Goal: Task Accomplishment & Management: Manage account settings

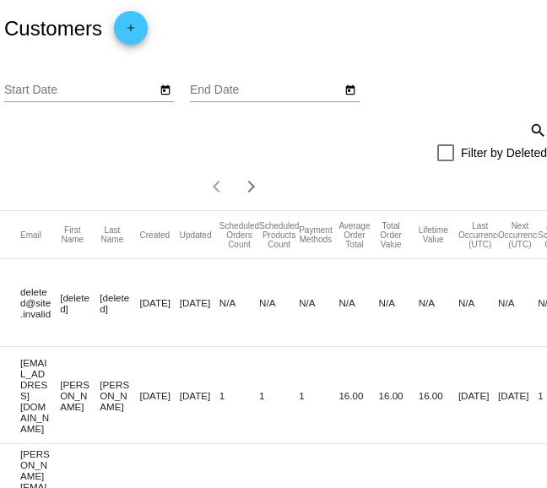
click at [535, 128] on mat-icon "search" at bounding box center [537, 130] width 20 height 26
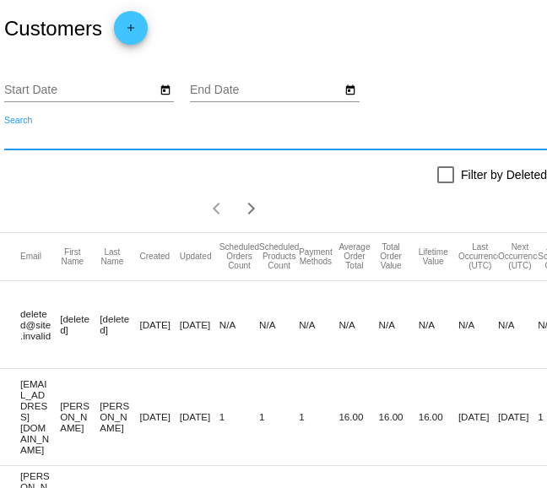
click at [360, 137] on input "Search" at bounding box center [275, 138] width 543 height 14
type input "[PERSON_NAME]"
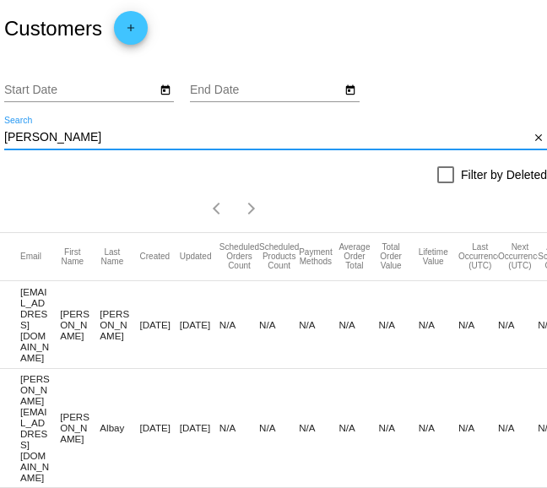
scroll to position [0, 171]
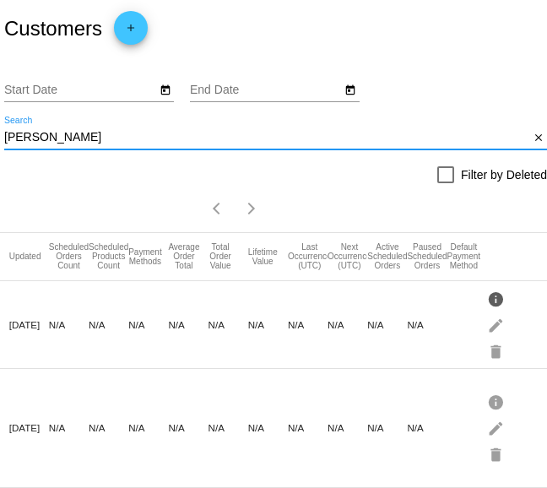
click at [496, 302] on mat-icon "info" at bounding box center [497, 299] width 20 height 26
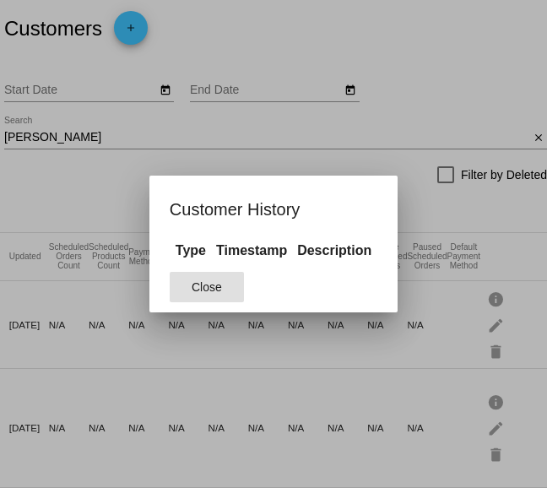
click at [493, 320] on div at bounding box center [273, 244] width 547 height 488
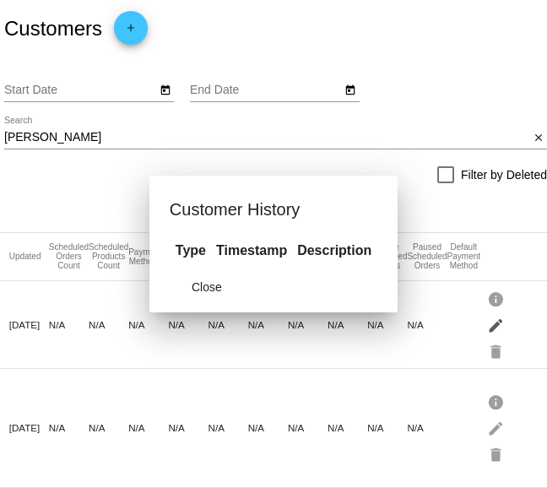
click at [496, 327] on mat-icon "edit" at bounding box center [497, 325] width 20 height 26
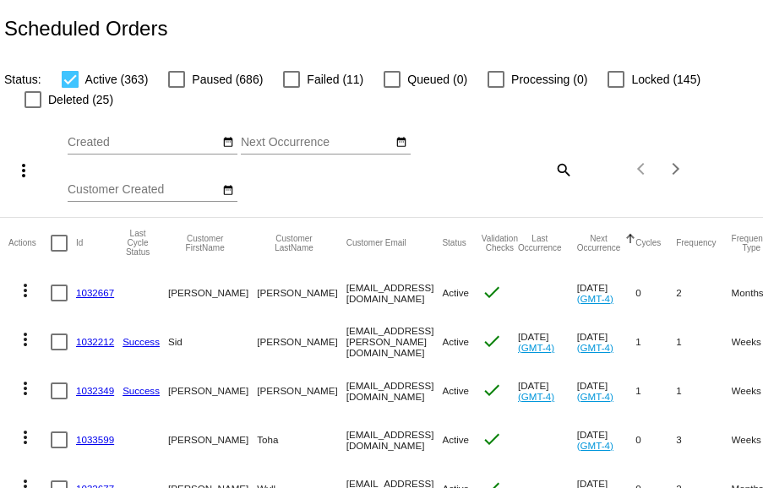
click at [547, 171] on mat-icon "search" at bounding box center [562, 169] width 20 height 26
click at [547, 171] on input "Search" at bounding box center [510, 167] width 127 height 14
type input "[PERSON_NAME]"
